Goal: Task Accomplishment & Management: Complete application form

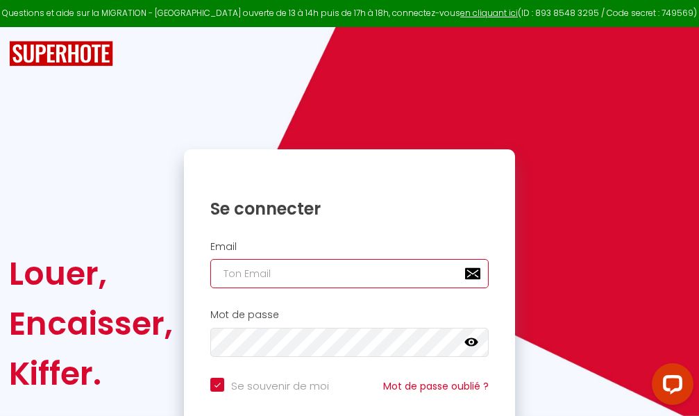
click at [346, 272] on input "email" at bounding box center [349, 273] width 278 height 29
type input "m"
checkbox input "true"
type input "ma"
checkbox input "true"
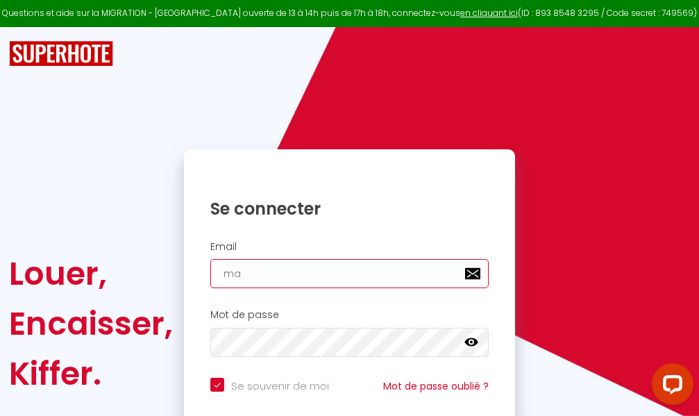
type input "mar"
checkbox input "true"
type input "marc"
checkbox input "true"
type input "marcd"
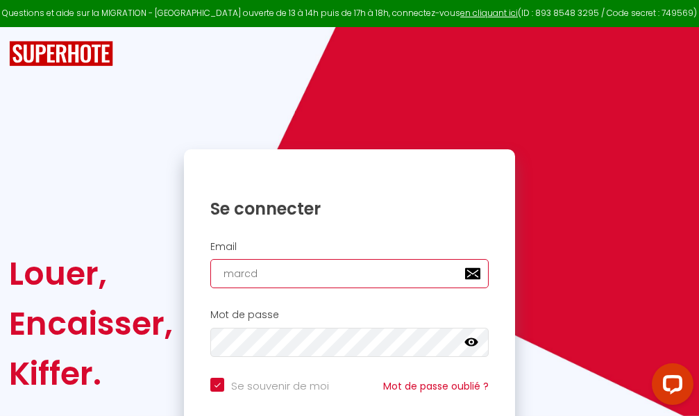
checkbox input "true"
type input "marcdp"
checkbox input "true"
type input "marcdpo"
checkbox input "true"
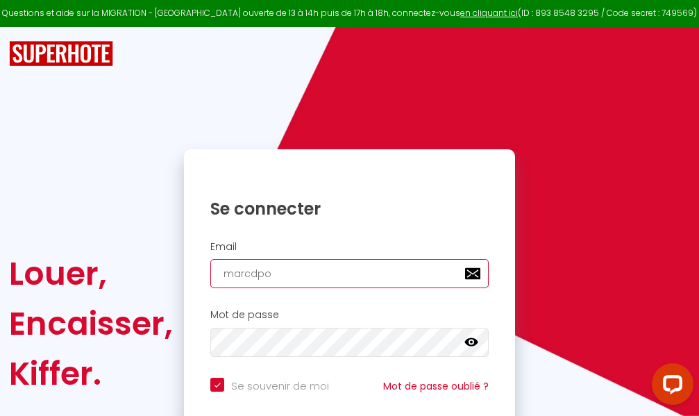
type input "marcdpoz"
checkbox input "true"
type input "marcdpoz."
checkbox input "true"
type input "marcdpoz.l"
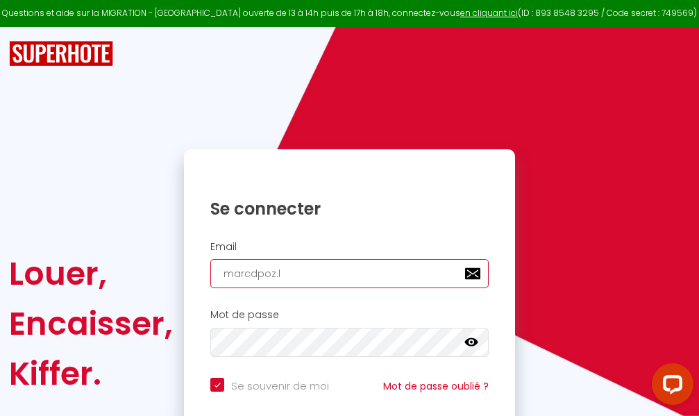
checkbox input "true"
type input "marcdpoz.lo"
checkbox input "true"
type input "marcdpoz.loc"
checkbox input "true"
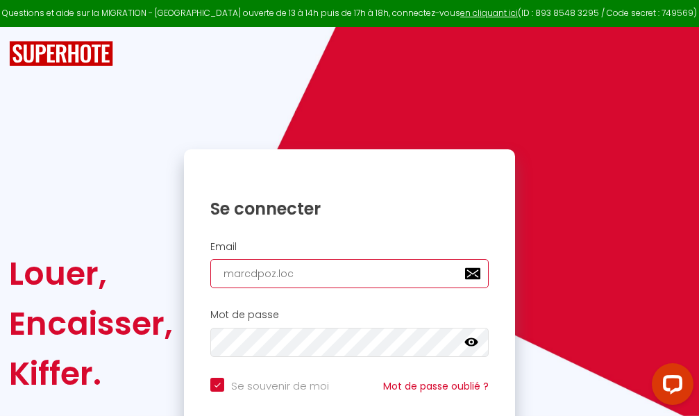
type input "marcdpoz.loca"
checkbox input "true"
type input "marcdpoz.locat"
checkbox input "true"
type input "marcdpoz.locati"
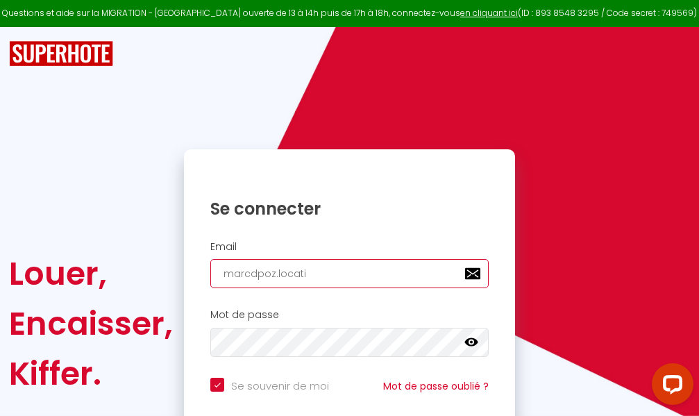
checkbox input "true"
type input "marcdpoz.locatio"
checkbox input "true"
type input "marcdpoz.location"
checkbox input "true"
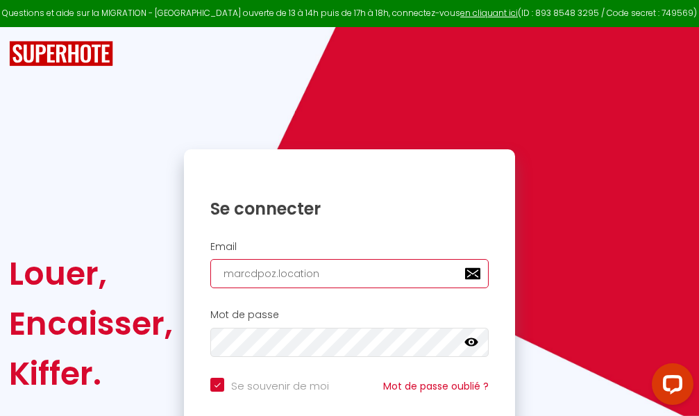
type input "marcdpoz.location@"
checkbox input "true"
type input "marcdpoz.location@g"
checkbox input "true"
type input "marcdpoz.location@gm"
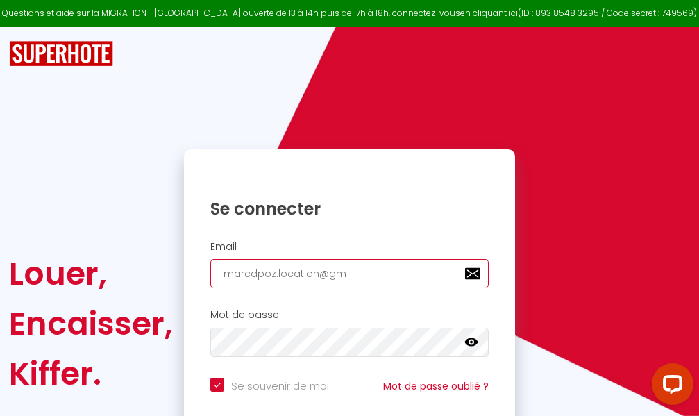
checkbox input "true"
type input "marcdpoz.location@gma"
checkbox input "true"
type input "marcdpoz.location@gmai"
checkbox input "true"
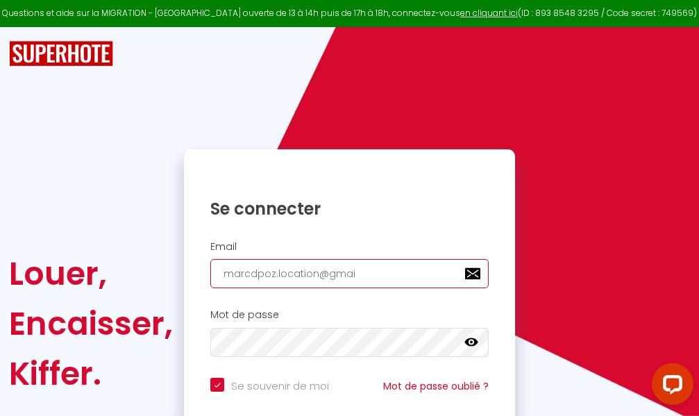
type input "[EMAIL_ADDRESS]"
checkbox input "true"
type input "[EMAIL_ADDRESS]."
checkbox input "true"
type input "marcdpoz.location@gmail.c"
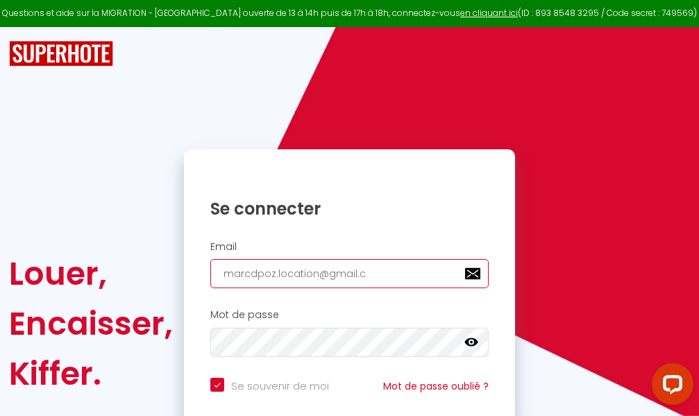
checkbox input "true"
type input "[EMAIL_ADDRESS][DOMAIN_NAME]"
checkbox input "true"
type input "[EMAIL_ADDRESS][DOMAIN_NAME]"
checkbox input "true"
